Goal: Obtain resource: Obtain resource

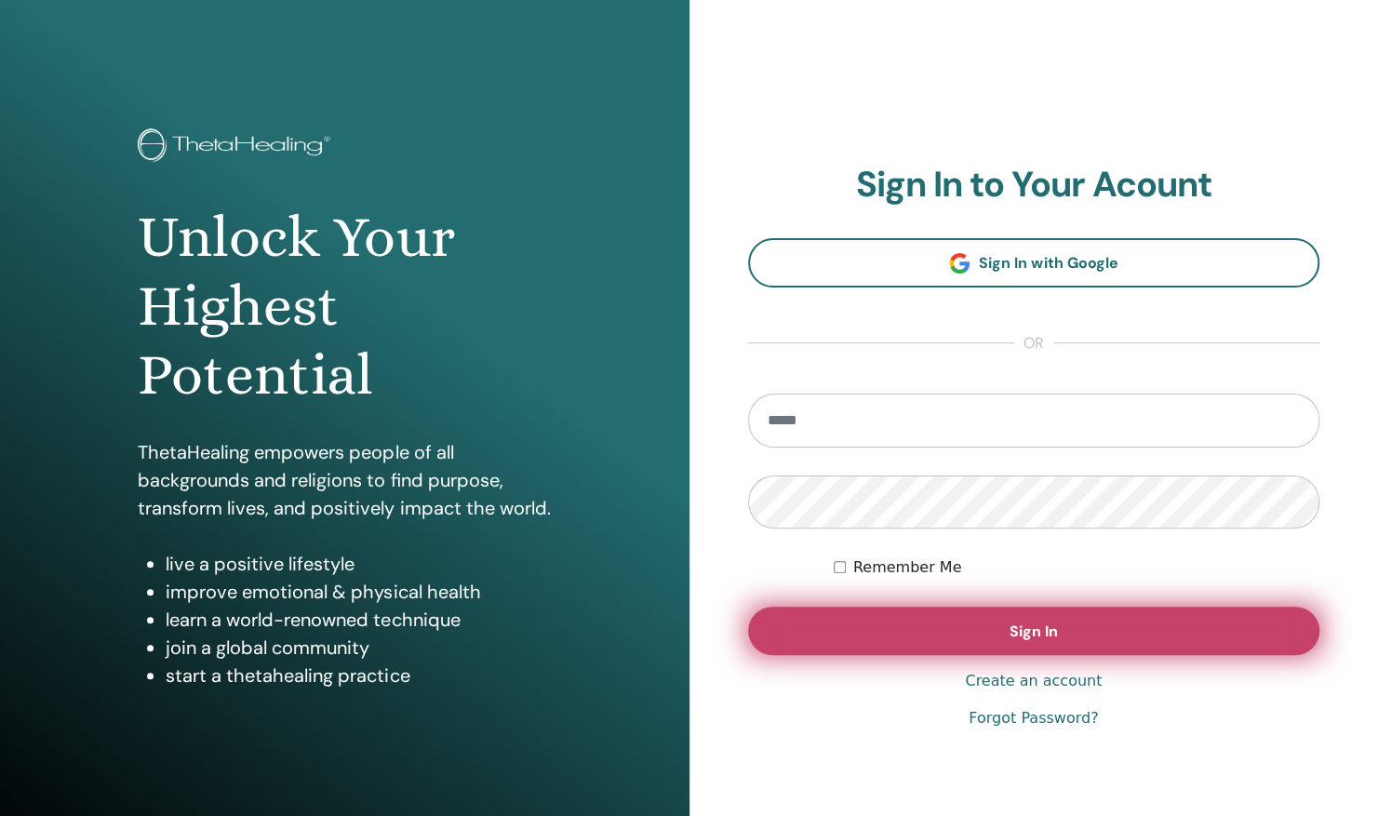
type input "**********"
click at [923, 622] on button "Sign In" at bounding box center [1034, 631] width 572 height 48
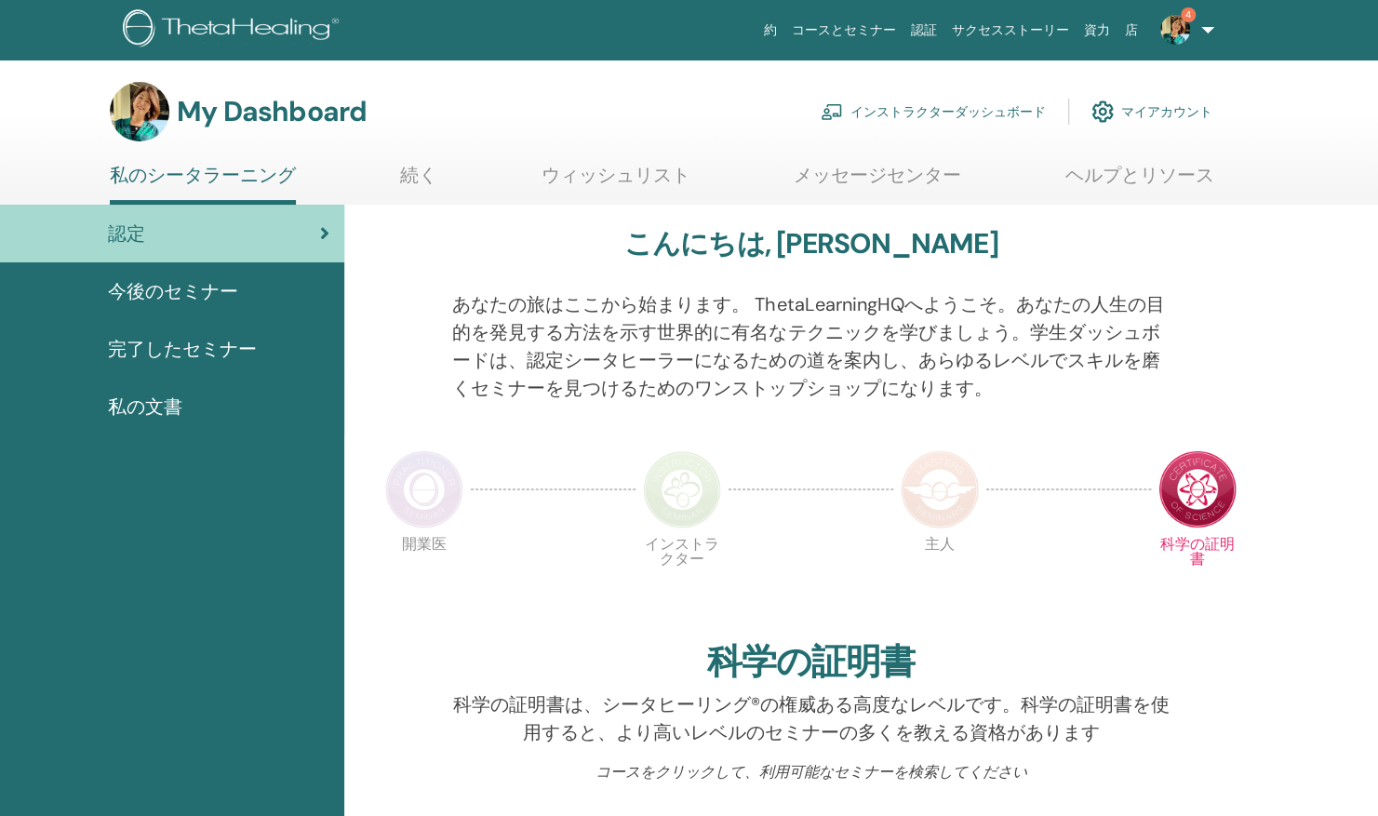
click at [983, 104] on link "インストラクターダッシュボード" at bounding box center [933, 111] width 225 height 41
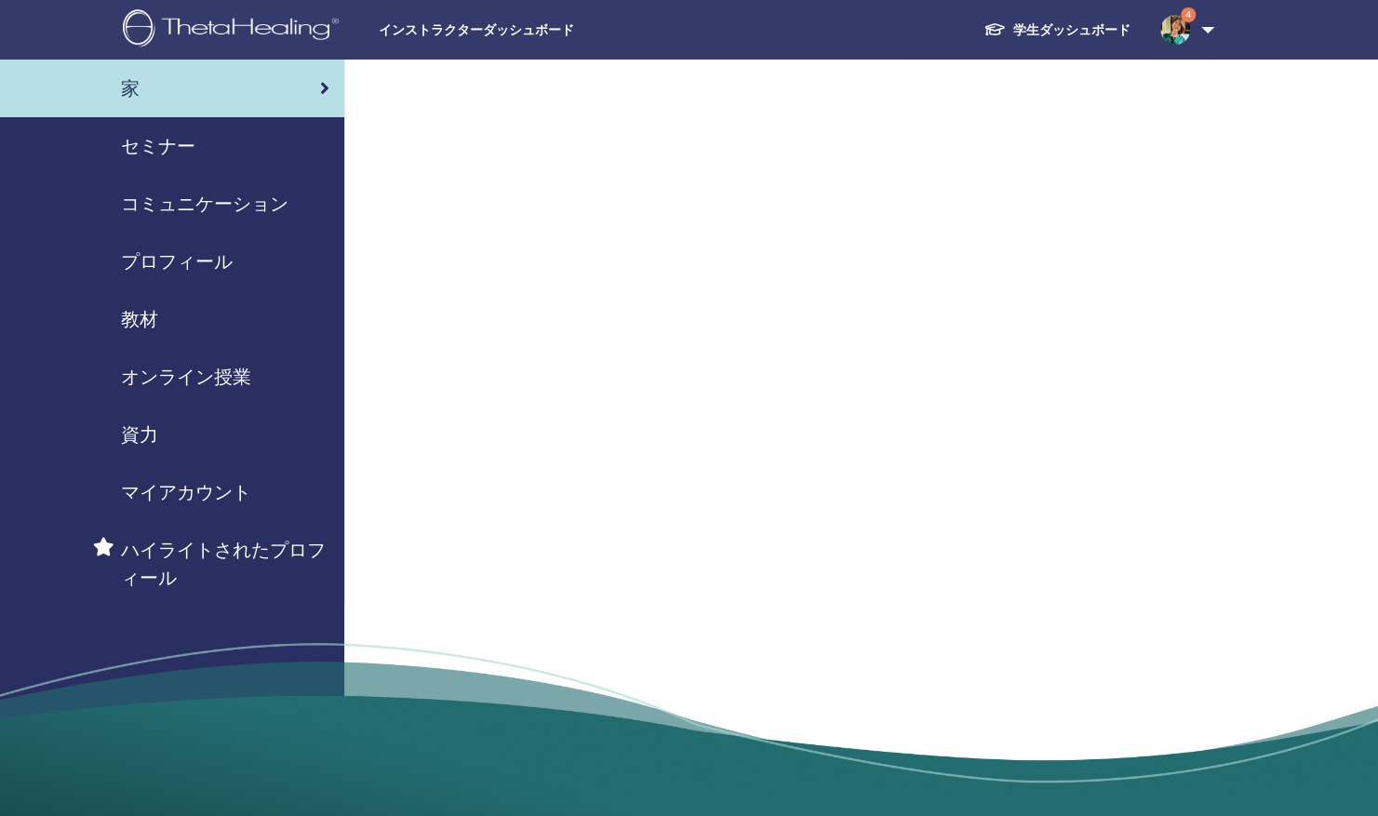
click at [121, 307] on span "教材" at bounding box center [139, 319] width 37 height 28
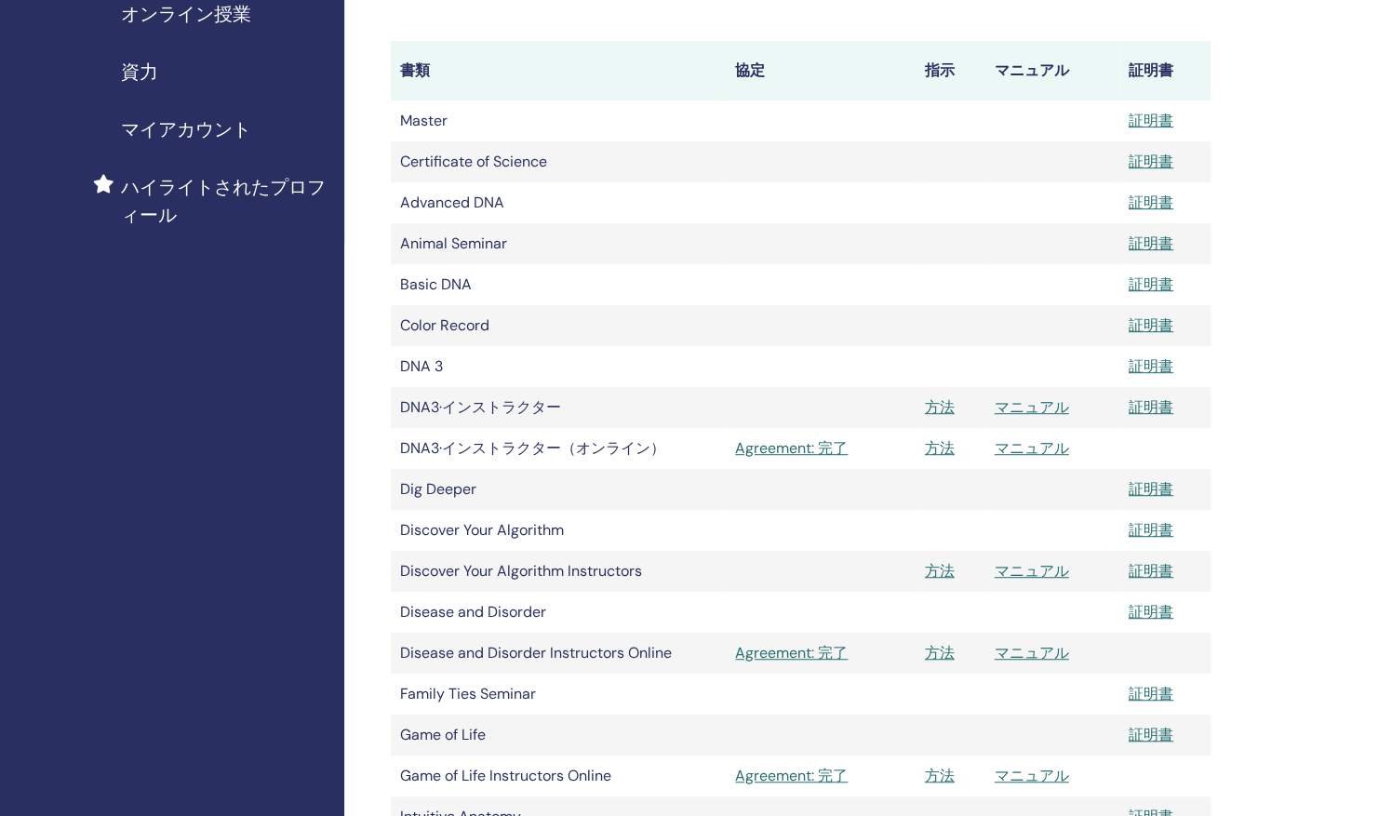
scroll to position [372, 0]
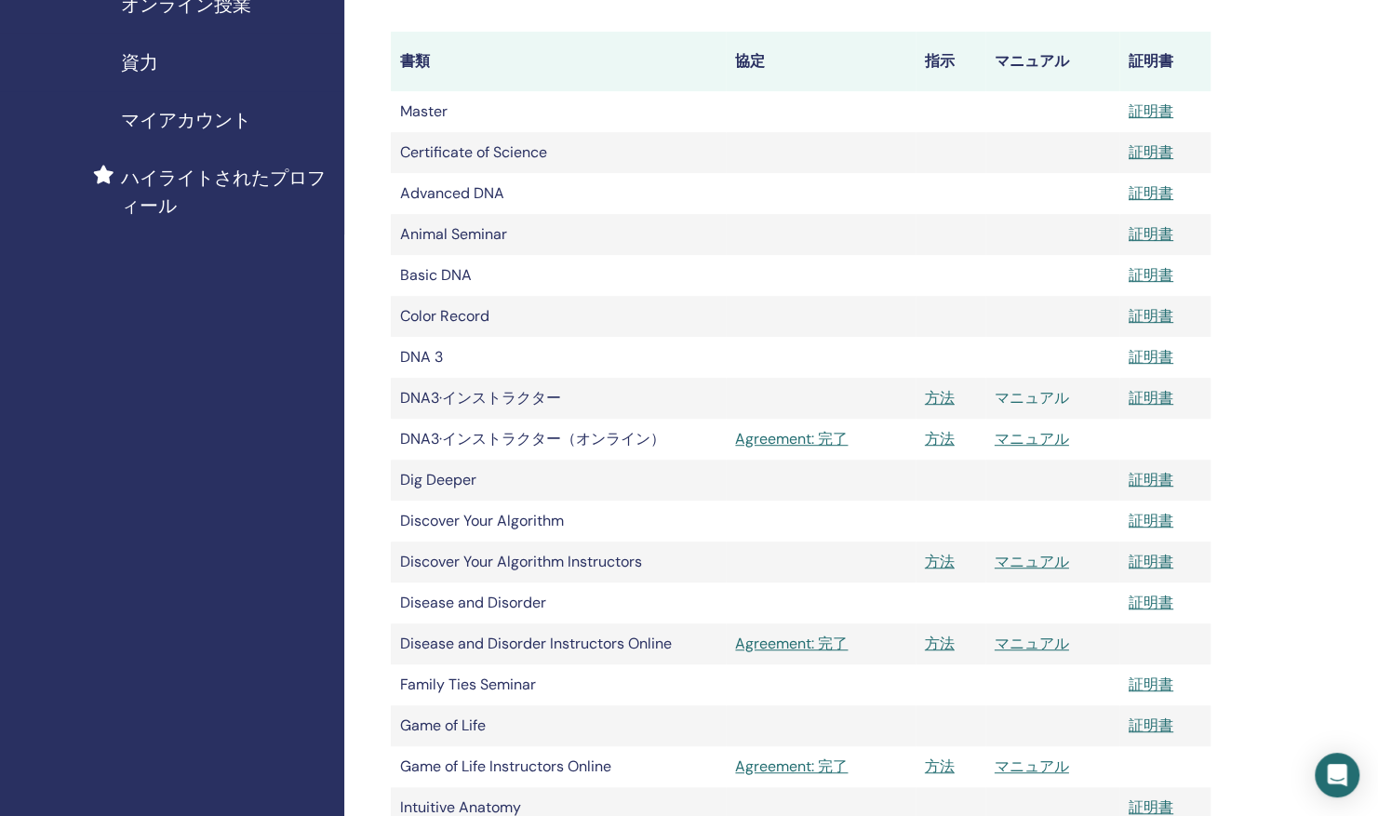
click at [1056, 400] on link "マニュアル" at bounding box center [1032, 398] width 74 height 20
